Goal: Check status

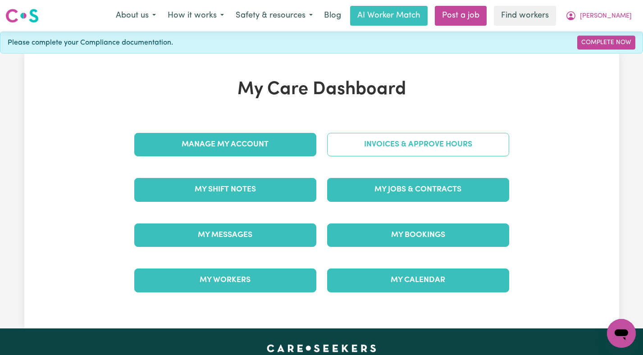
click at [451, 136] on link "Invoices & Approve Hours" at bounding box center [418, 144] width 182 height 23
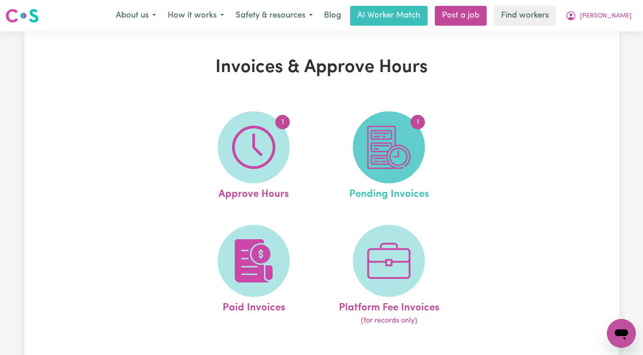
click at [409, 145] on img at bounding box center [388, 147] width 43 height 43
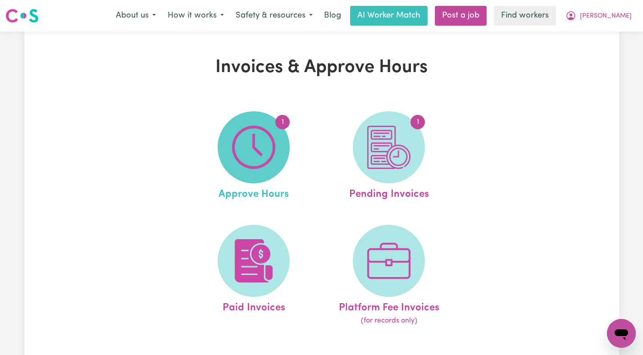
click at [230, 128] on span "1" at bounding box center [254, 147] width 72 height 72
